Goal: Information Seeking & Learning: Learn about a topic

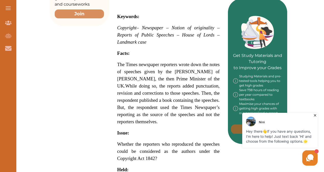
scroll to position [223, 0]
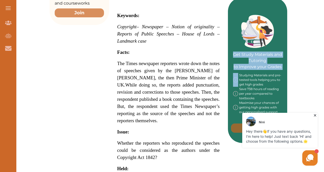
drag, startPoint x: 325, startPoint y: 54, endPoint x: 325, endPoint y: 76, distance: 22.0
drag, startPoint x: 325, startPoint y: 76, endPoint x: 307, endPoint y: 81, distance: 18.4
click at [307, 81] on div "Want to secure high grades in [GEOGRAPHIC_DATA] Intellectual Property Law ? We’…" at bounding box center [168, 142] width 311 height 601
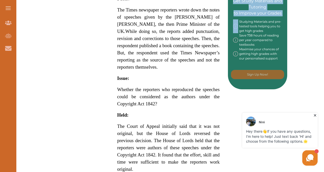
scroll to position [279, 0]
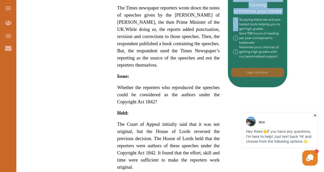
click at [158, 152] on span "The Court of Appeal initially said that it was not original, but the House of L…" at bounding box center [168, 146] width 102 height 48
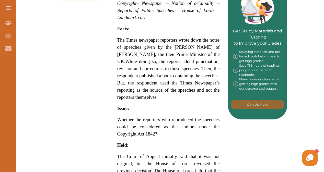
scroll to position [281, 0]
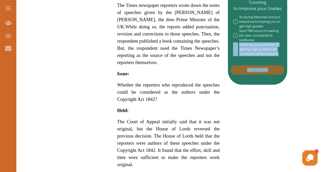
drag, startPoint x: 323, startPoint y: 57, endPoint x: 318, endPoint y: 44, distance: 14.2
click at [318, 44] on div "Want to secure high grades in [GEOGRAPHIC_DATA] Intellectual Property Law ? We’…" at bounding box center [168, 84] width 311 height 601
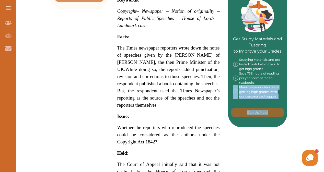
scroll to position [246, 0]
